Goal: Information Seeking & Learning: Learn about a topic

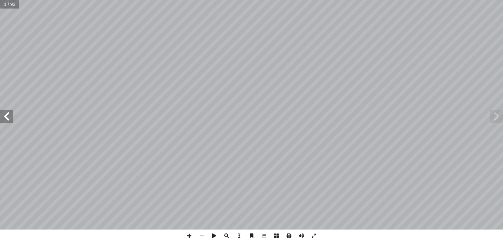
click at [7, 120] on span at bounding box center [6, 116] width 13 height 13
click at [190, 235] on span at bounding box center [189, 235] width 12 height 12
click at [10, 119] on span at bounding box center [6, 116] width 13 height 13
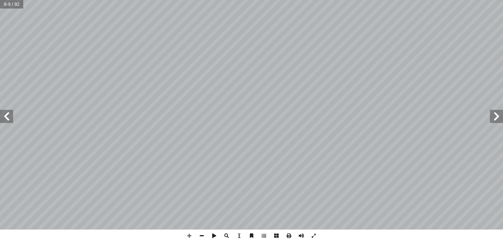
click at [9, 119] on span at bounding box center [6, 116] width 13 height 13
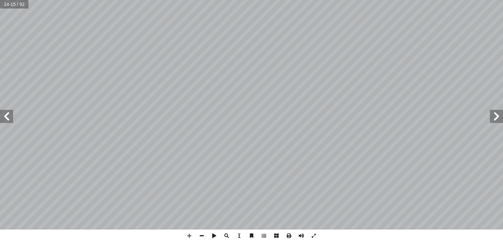
click at [9, 119] on span at bounding box center [6, 116] width 13 height 13
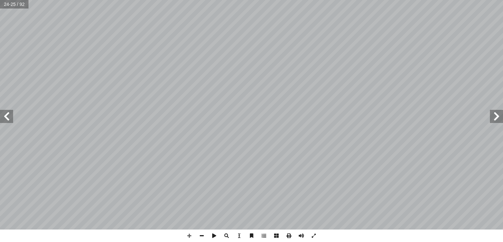
click at [9, 119] on span at bounding box center [6, 116] width 13 height 13
click at [496, 115] on span at bounding box center [496, 116] width 13 height 13
click at [8, 116] on span at bounding box center [6, 116] width 13 height 13
